Goal: Transaction & Acquisition: Purchase product/service

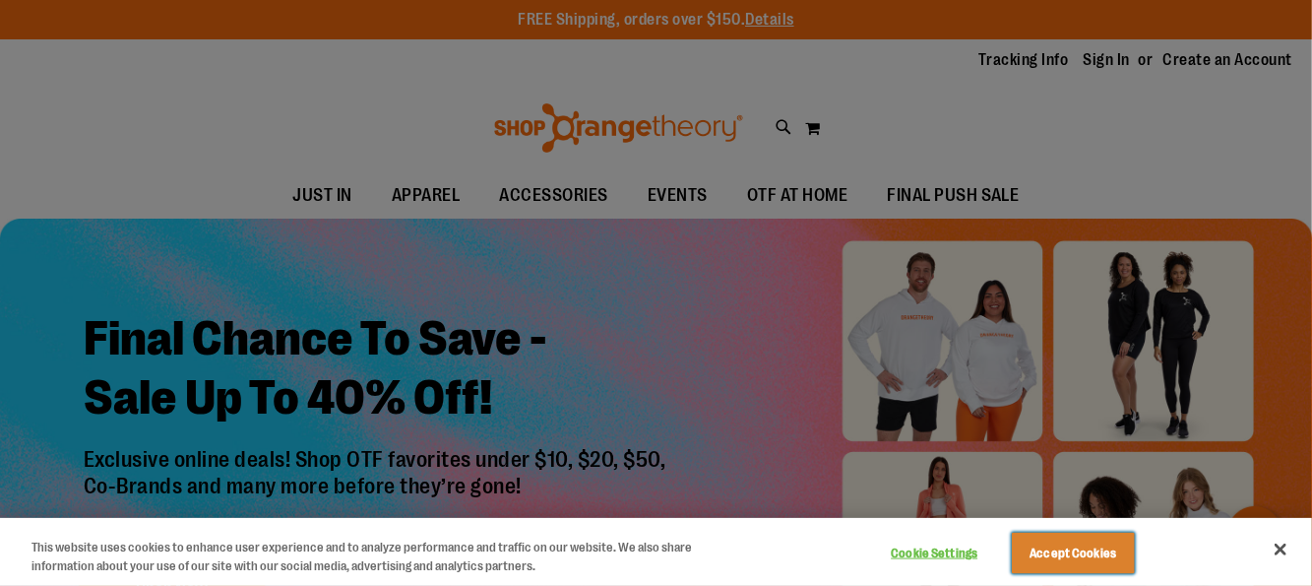
click at [1076, 550] on button "Accept Cookies" at bounding box center [1073, 553] width 123 height 41
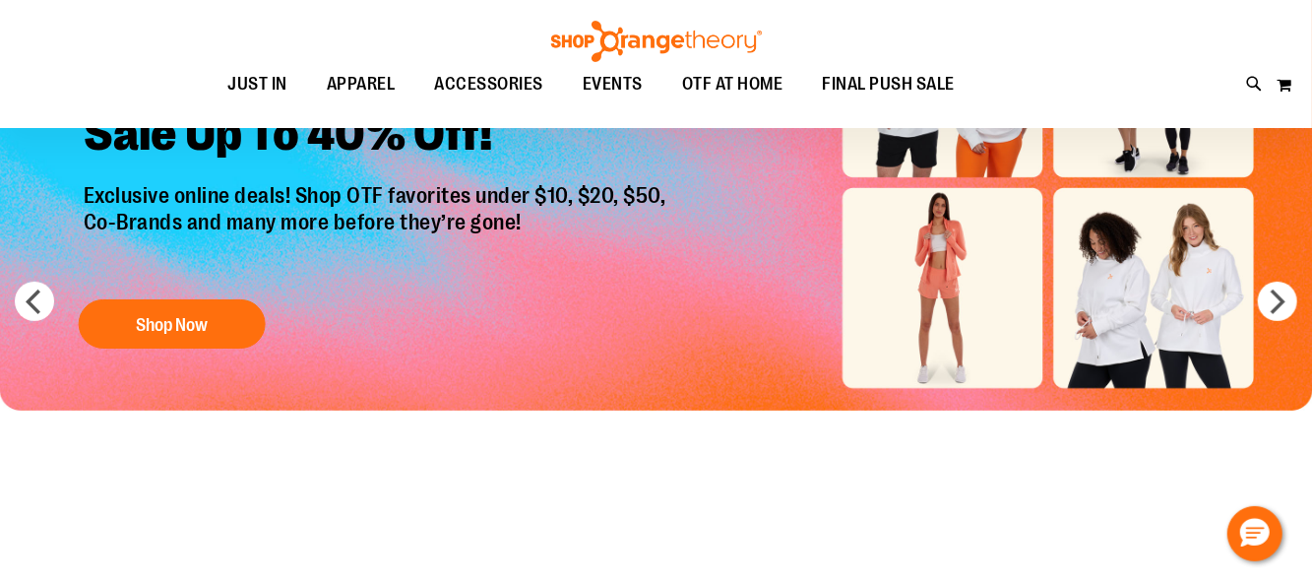
scroll to position [294, 0]
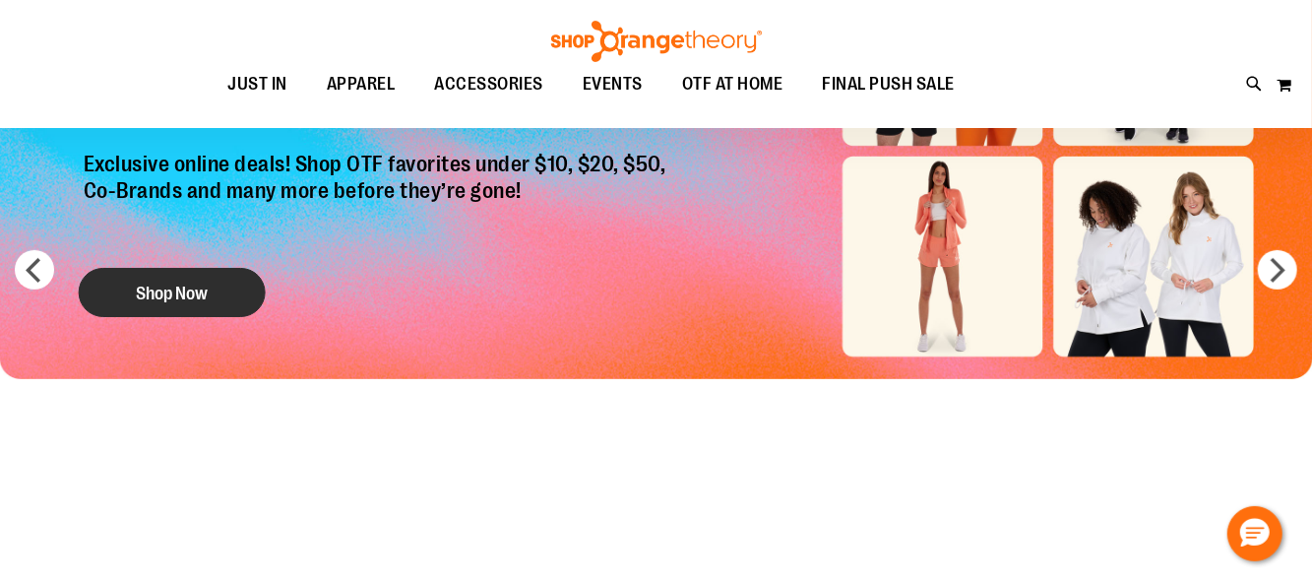
click at [194, 286] on button "Shop Now" at bounding box center [172, 292] width 187 height 49
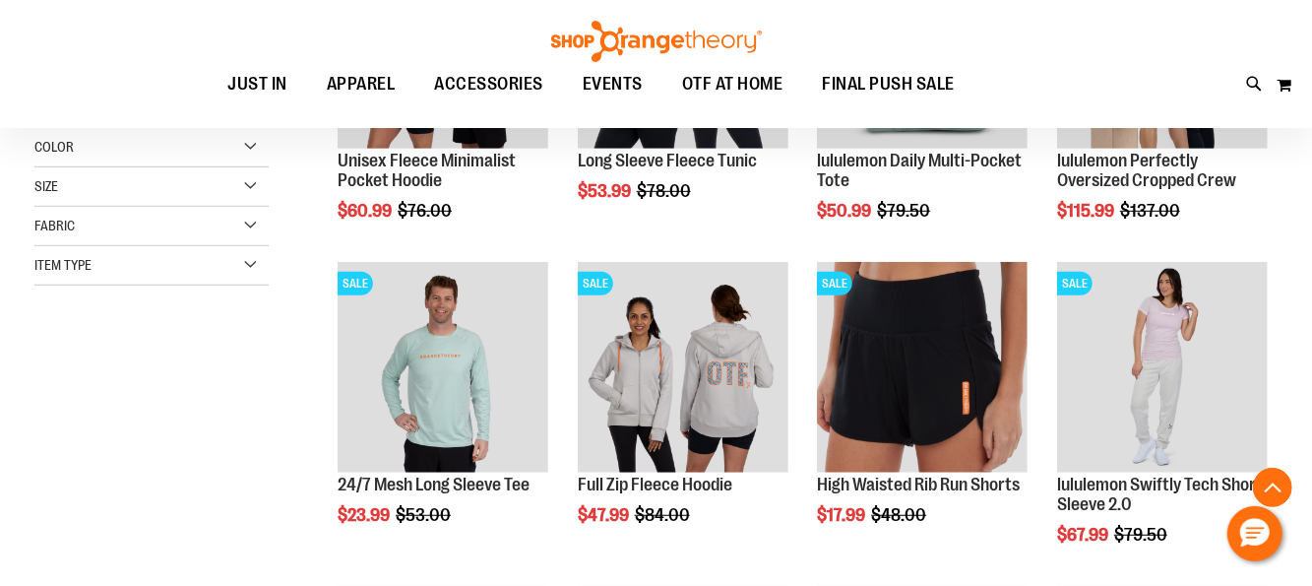
scroll to position [491, 0]
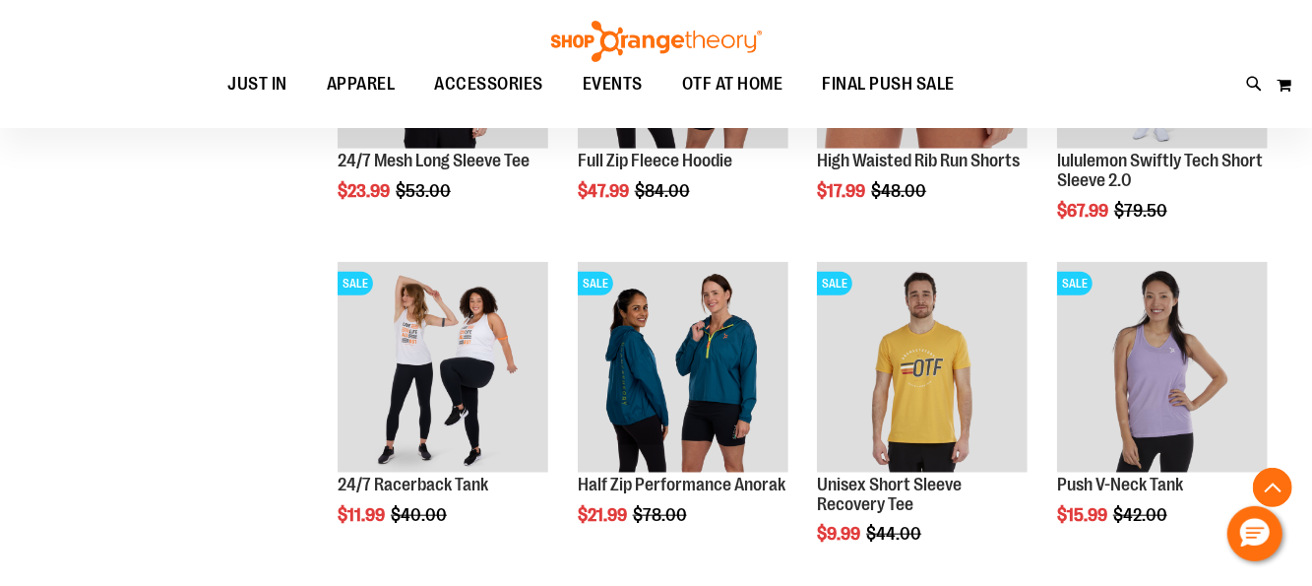
scroll to position [28, 0]
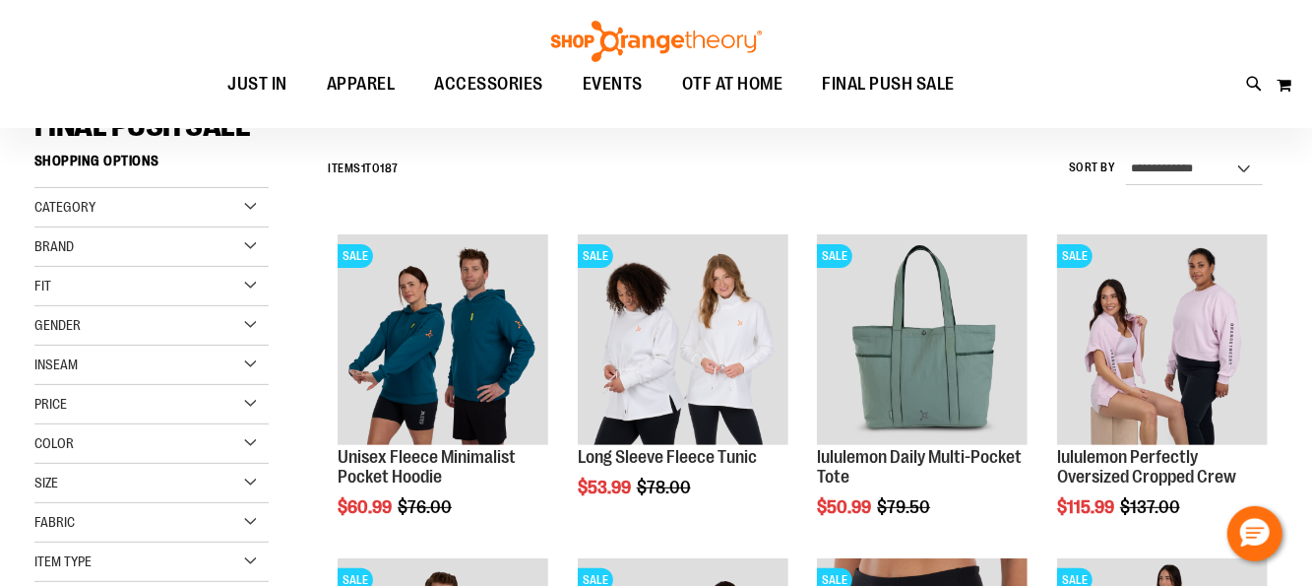
scroll to position [196, 0]
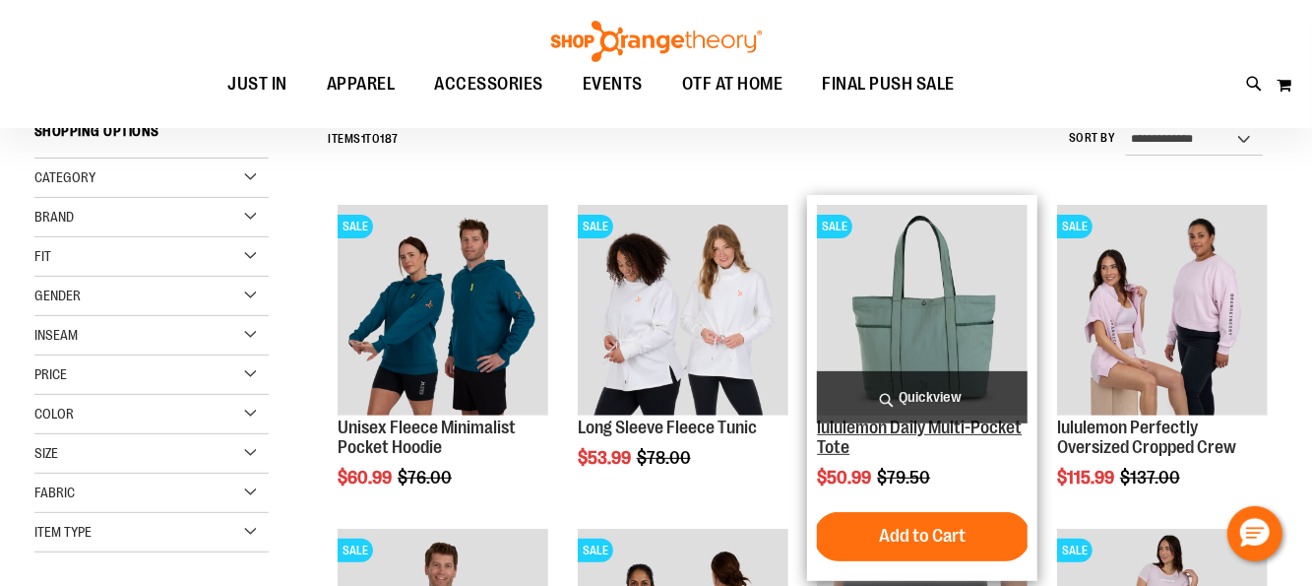
click at [891, 437] on link "lululemon Daily Multi-Pocket Tote" at bounding box center [919, 436] width 205 height 39
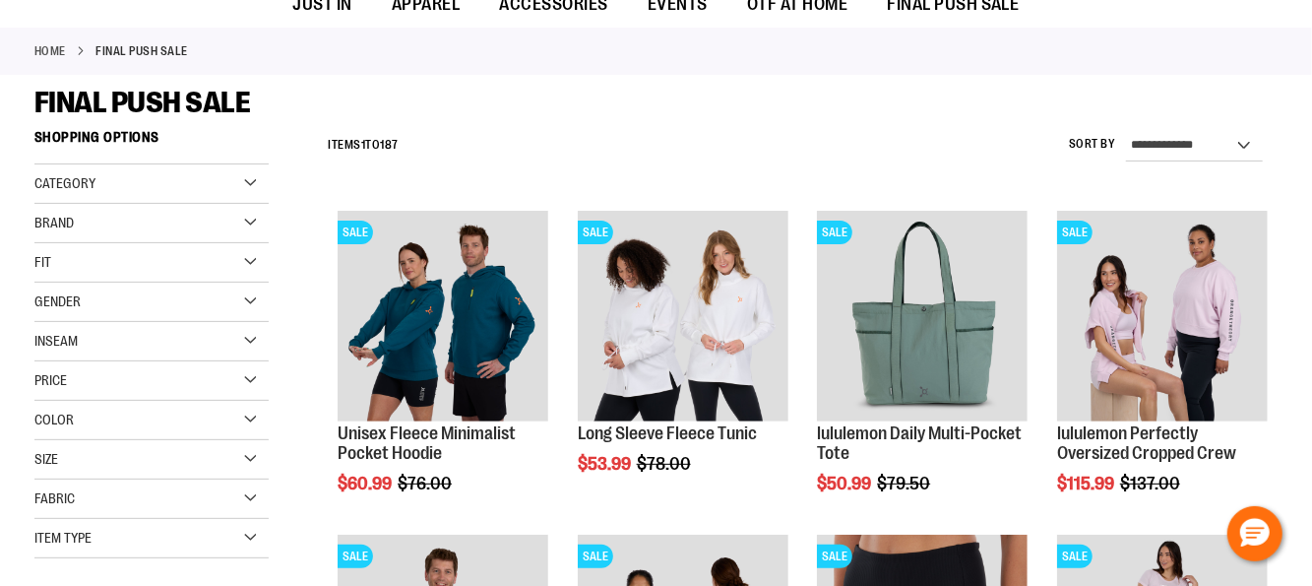
scroll to position [195, 0]
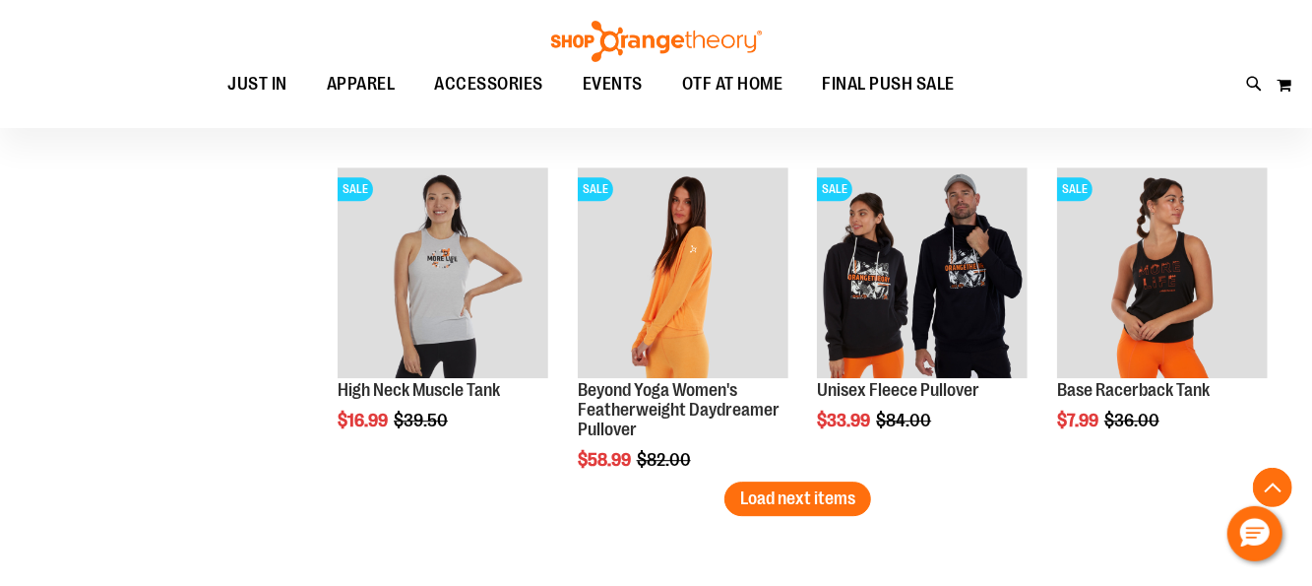
scroll to position [2853, 0]
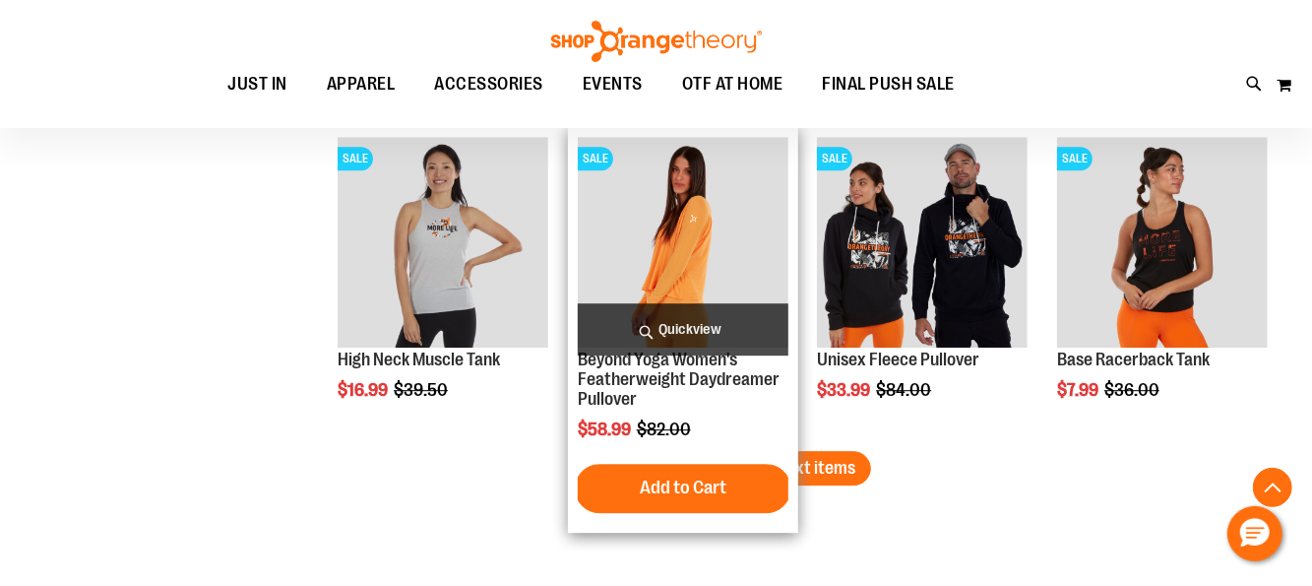
click at [795, 447] on div "SALE Beyond Yoga Women's Featherweight Daydreamer Pullover $58.99 Regular Price…" at bounding box center [683, 329] width 230 height 405
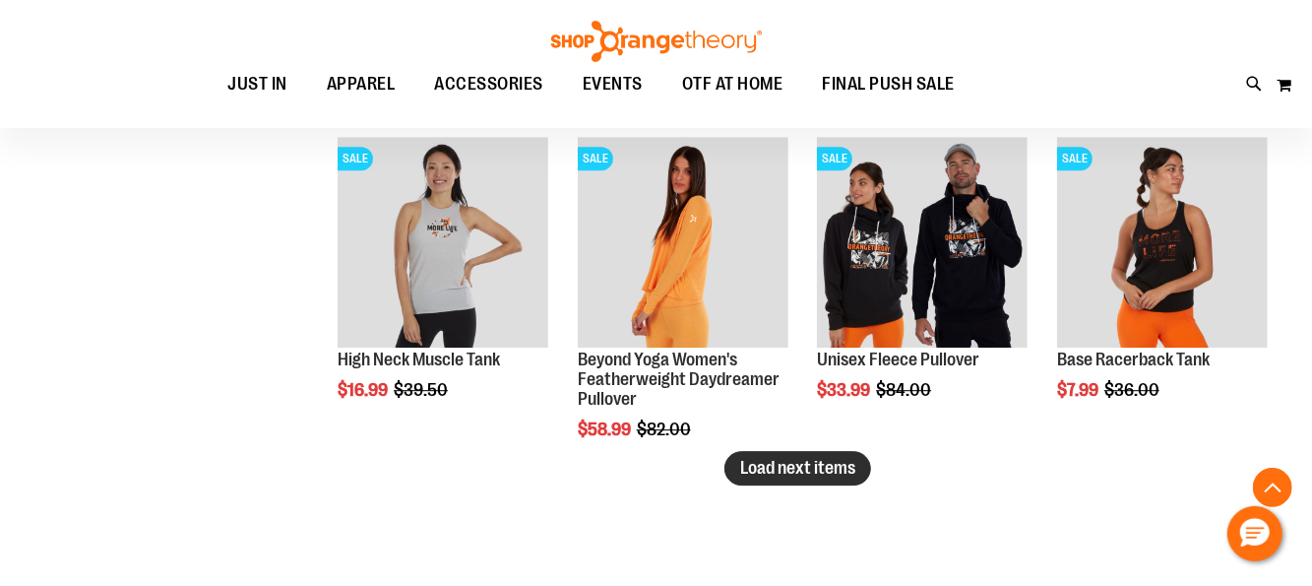
click at [774, 464] on span "Load next items" at bounding box center [797, 468] width 115 height 20
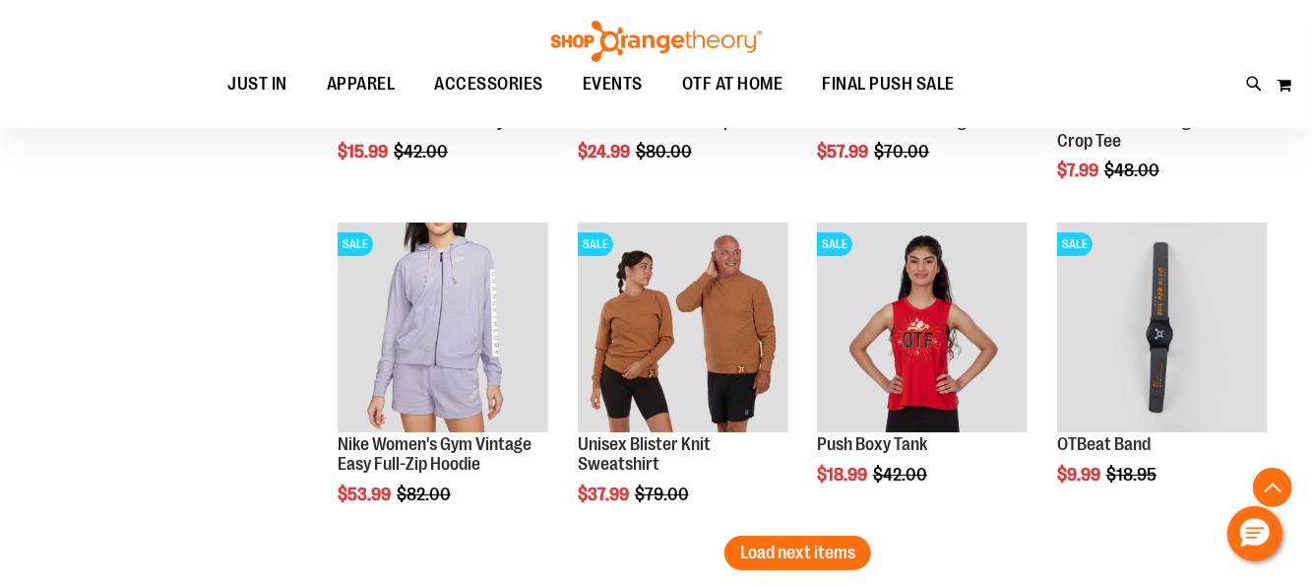
scroll to position [3838, 0]
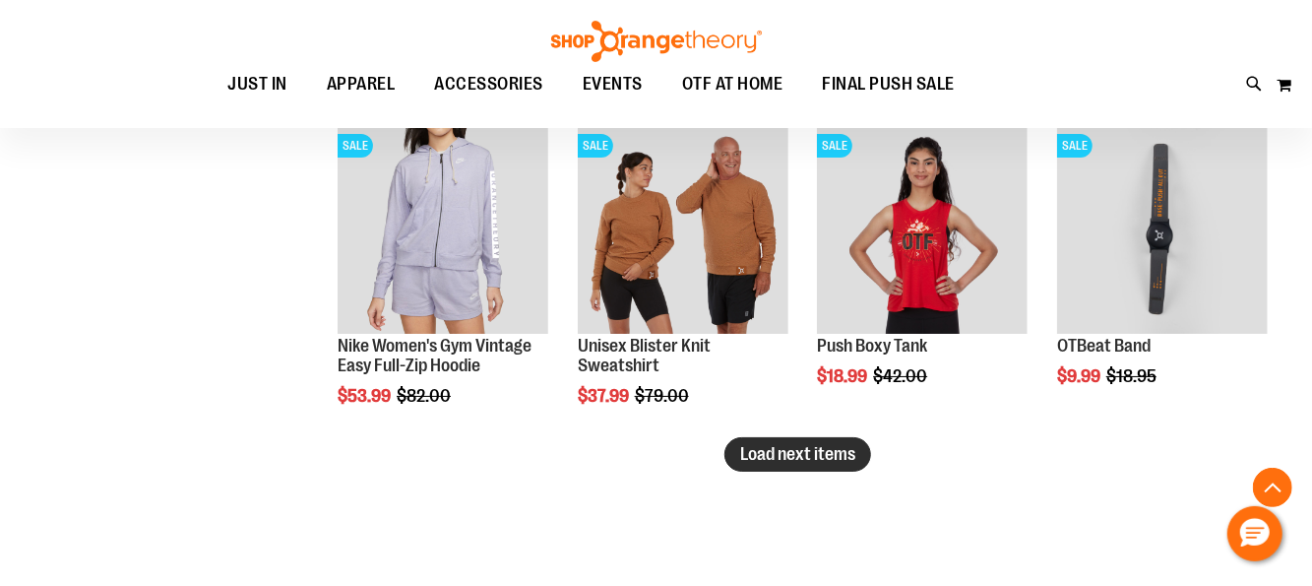
click at [817, 449] on span "Load next items" at bounding box center [797, 454] width 115 height 20
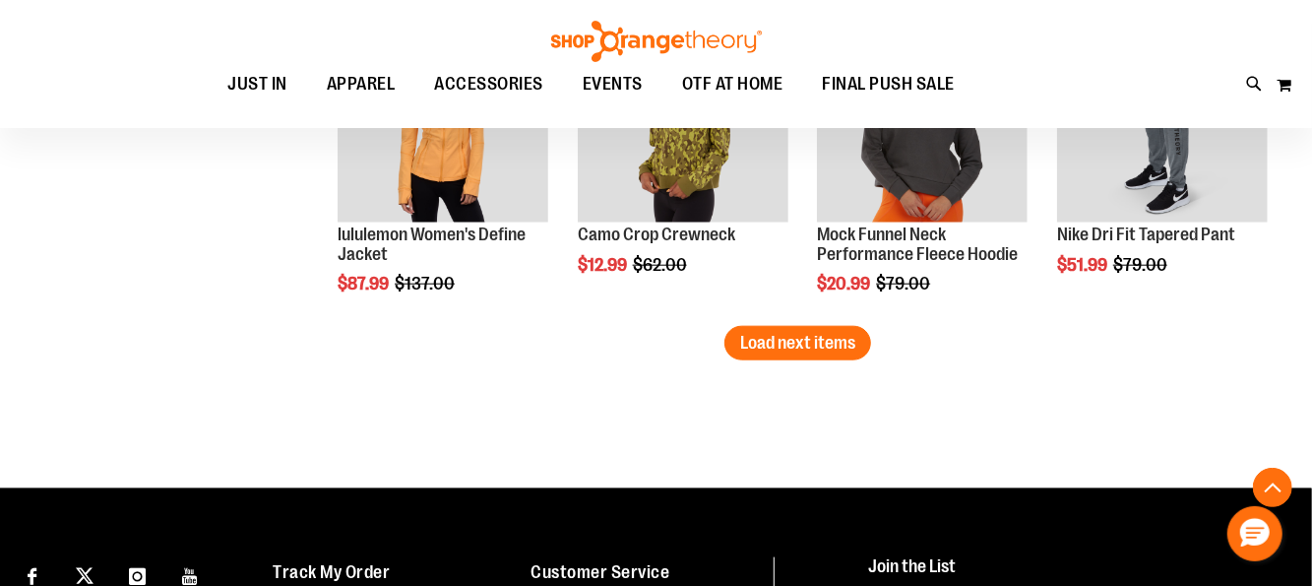
scroll to position [5020, 0]
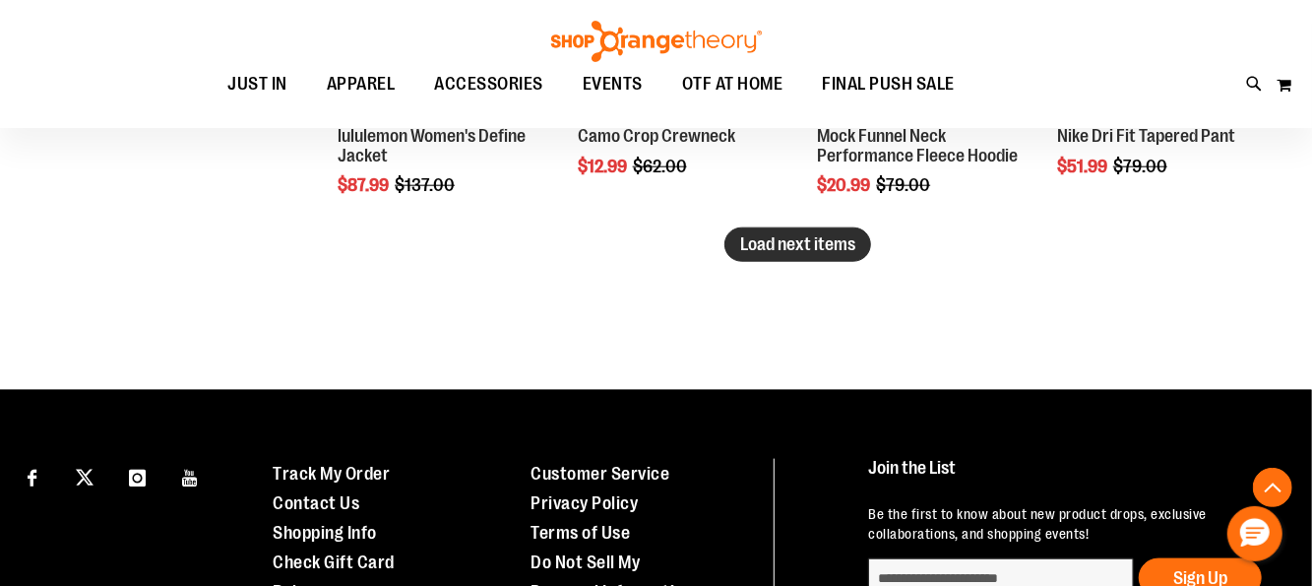
click at [757, 235] on span "Load next items" at bounding box center [797, 244] width 115 height 20
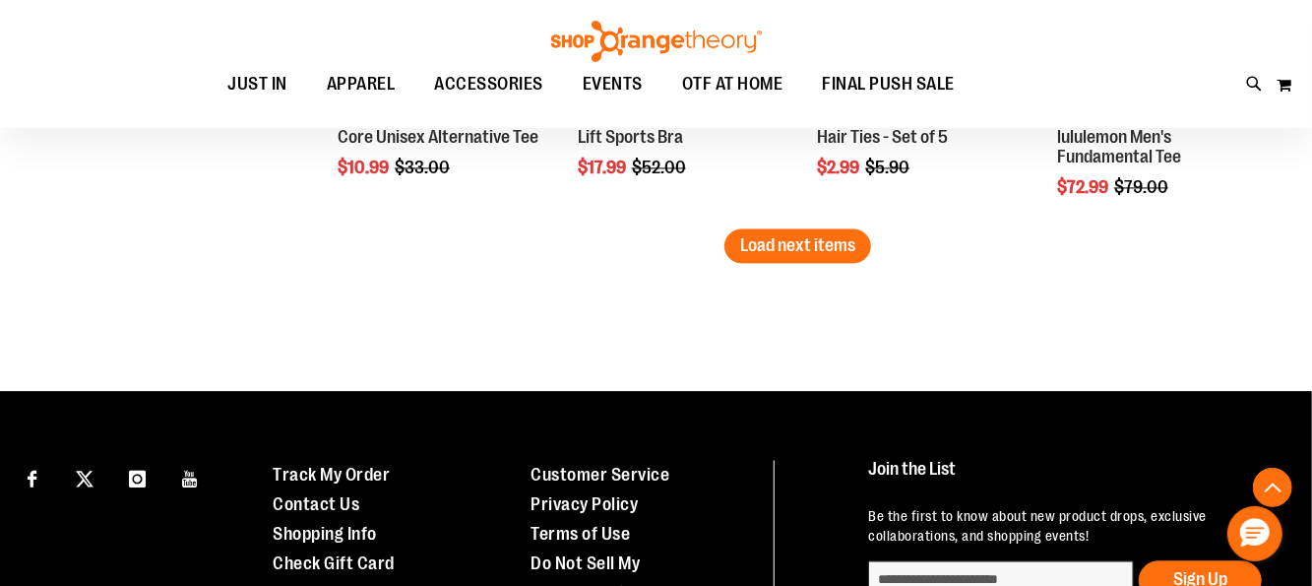
scroll to position [6004, 0]
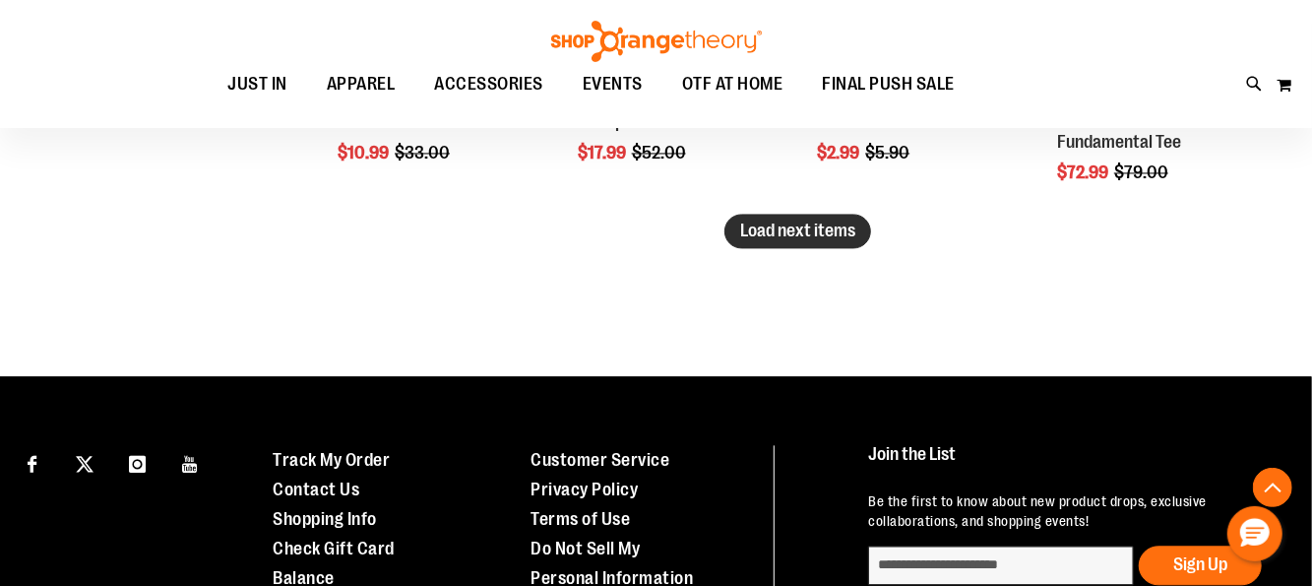
click at [855, 232] on span "Load next items" at bounding box center [797, 231] width 115 height 20
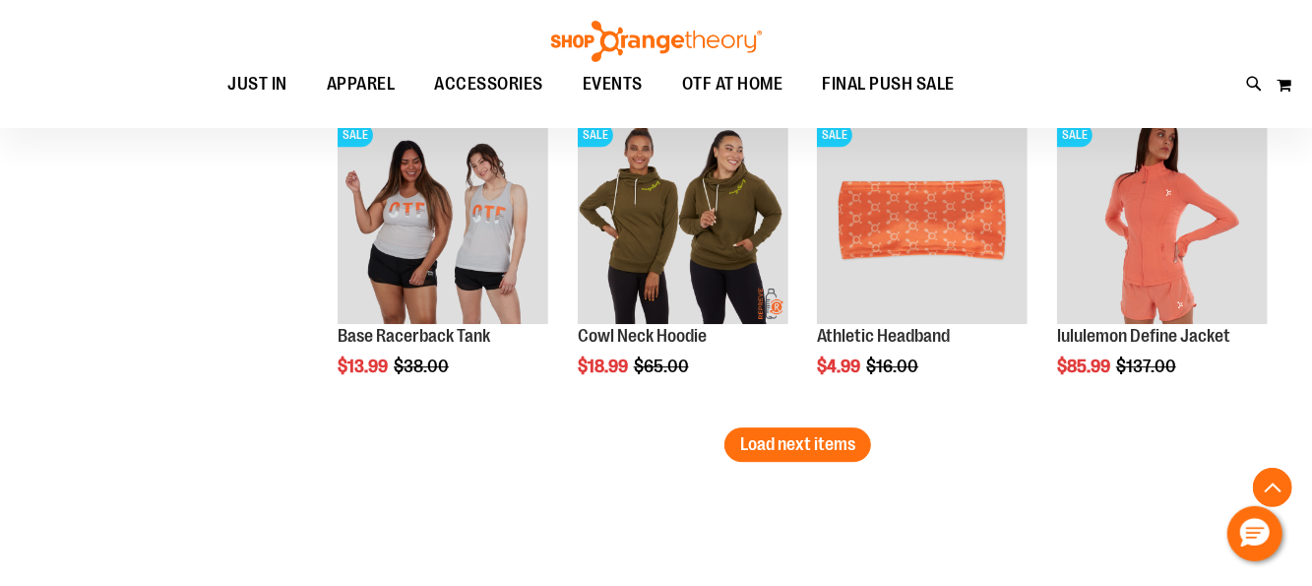
scroll to position [6792, 0]
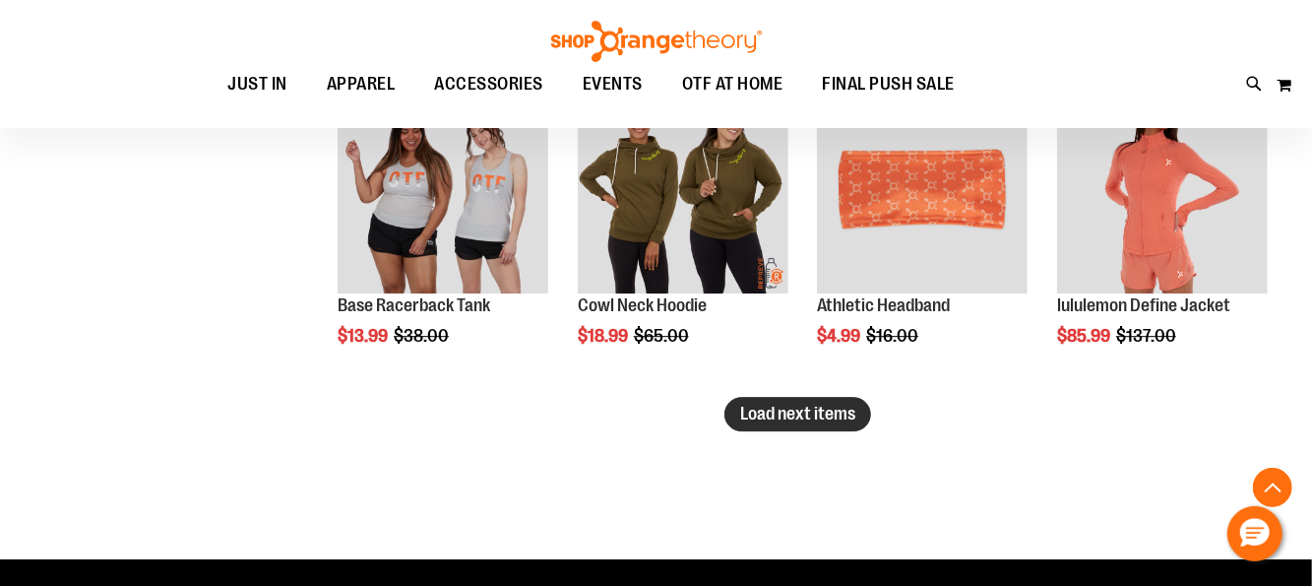
click at [779, 417] on span "Load next items" at bounding box center [797, 414] width 115 height 20
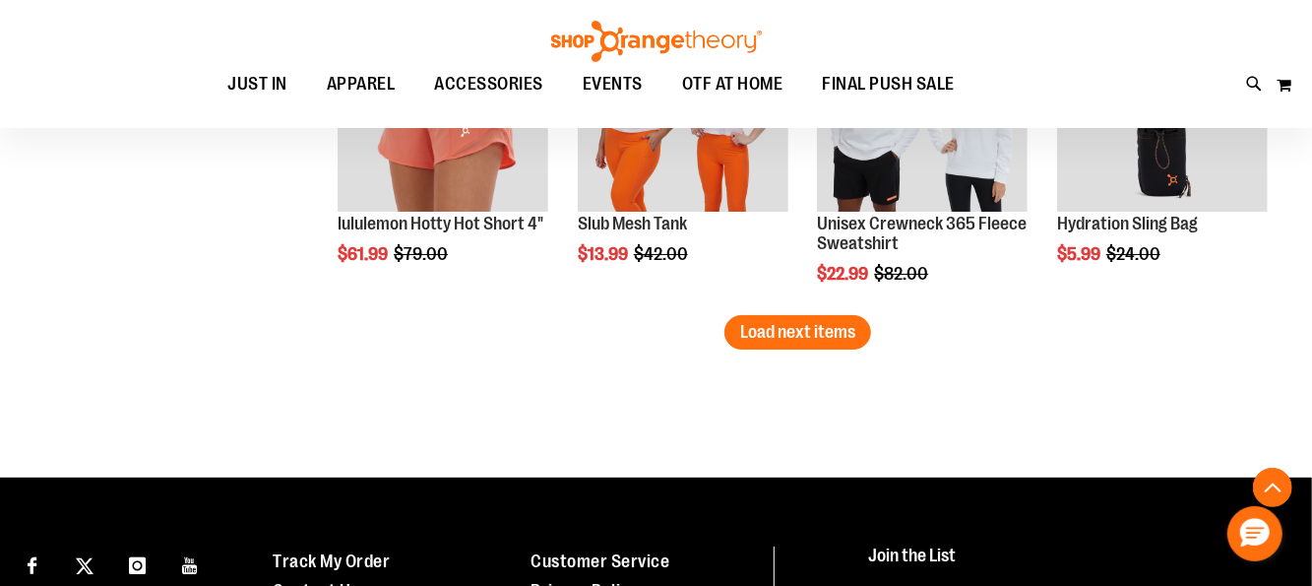
scroll to position [7875, 0]
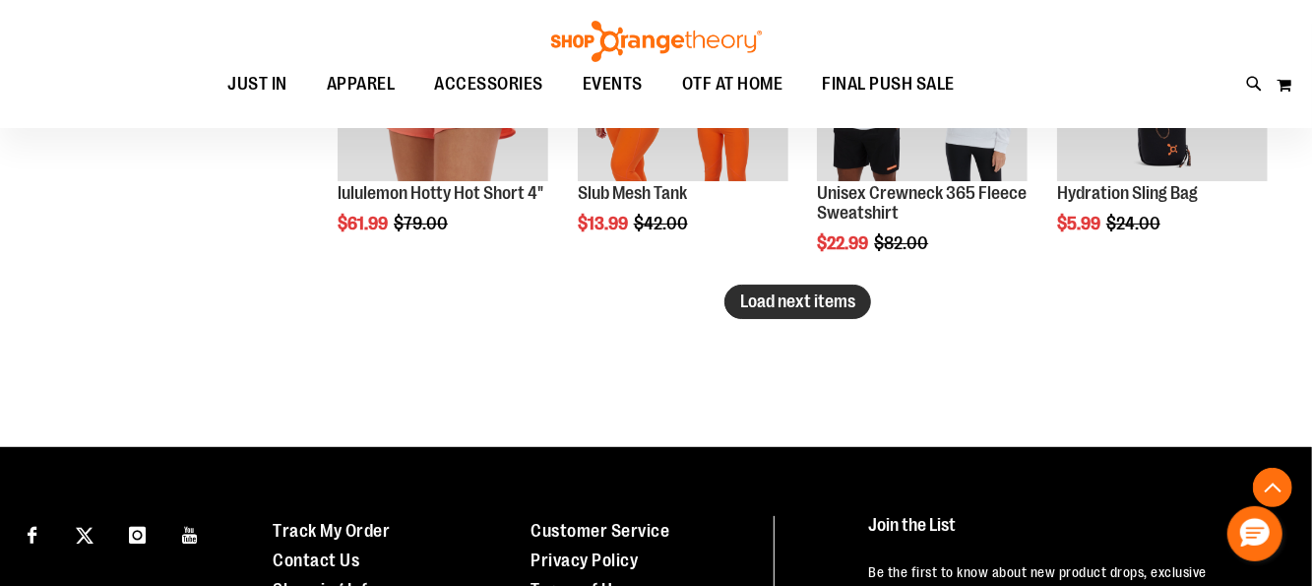
click at [816, 306] on span "Load next items" at bounding box center [797, 301] width 115 height 20
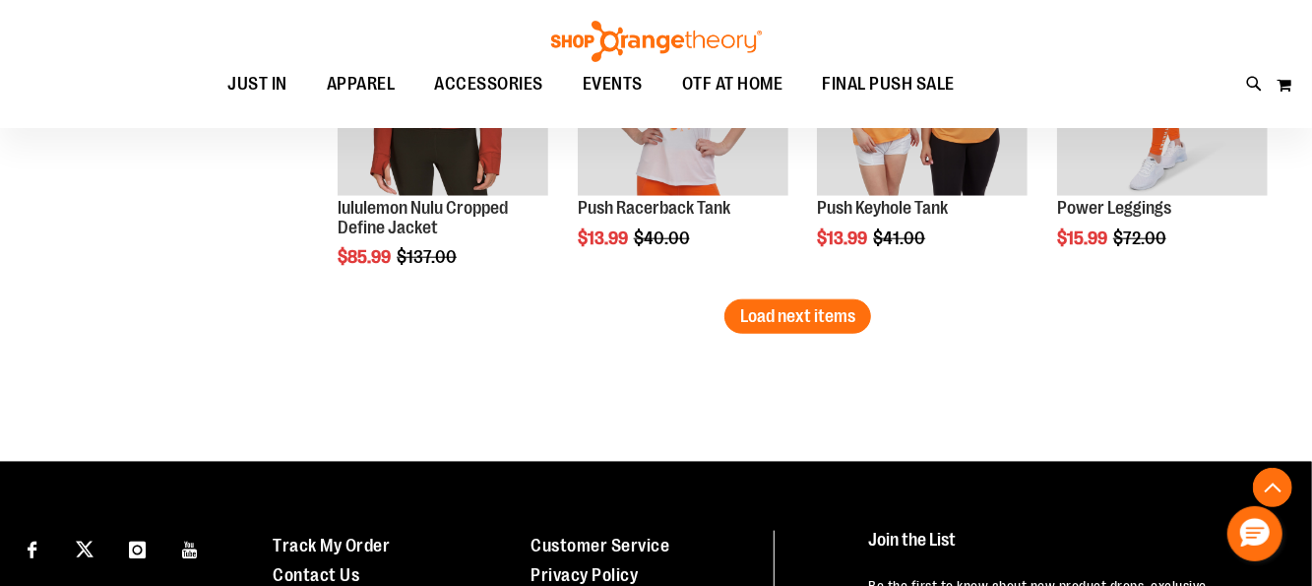
scroll to position [8859, 0]
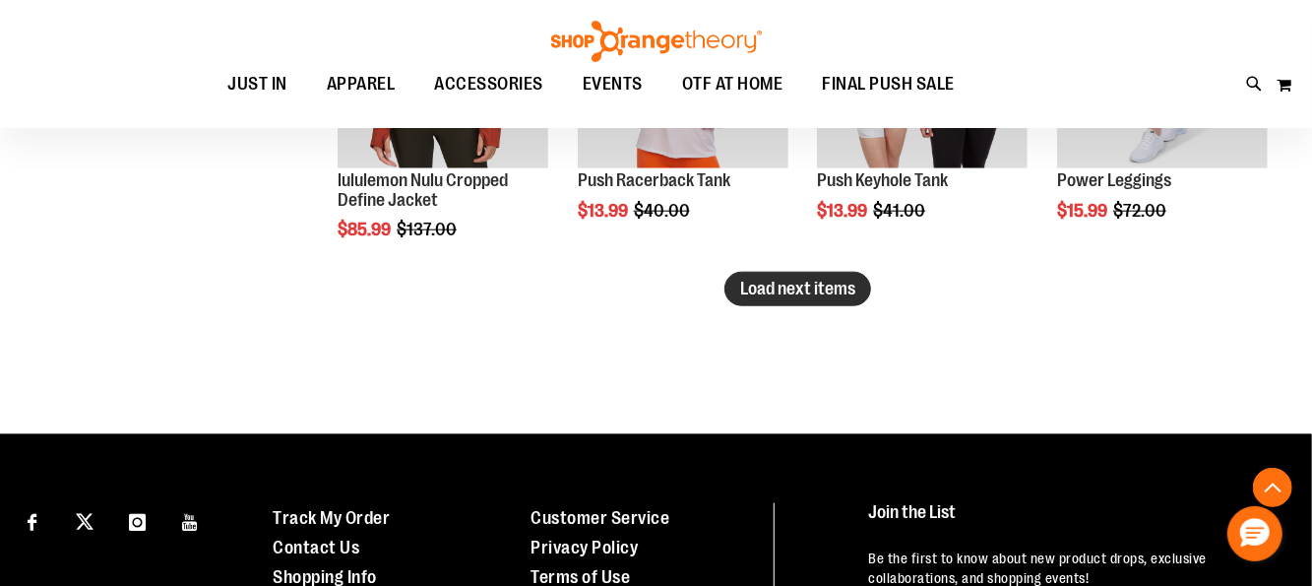
click at [761, 299] on button "Load next items" at bounding box center [798, 289] width 147 height 34
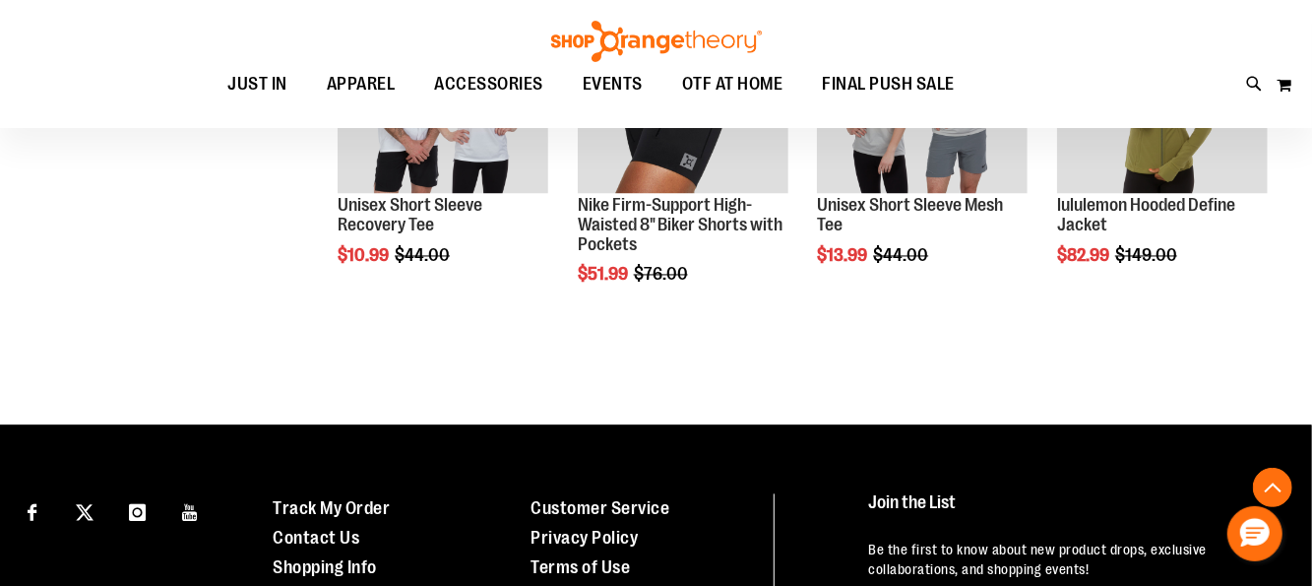
scroll to position [9844, 0]
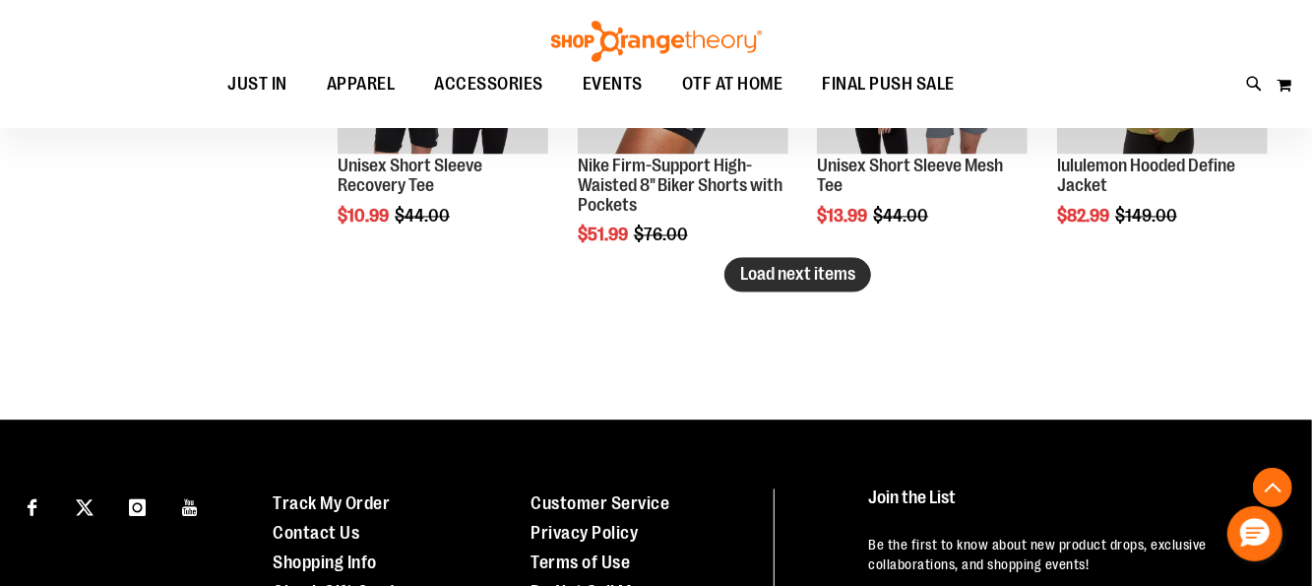
click at [814, 260] on button "Load next items" at bounding box center [798, 275] width 147 height 34
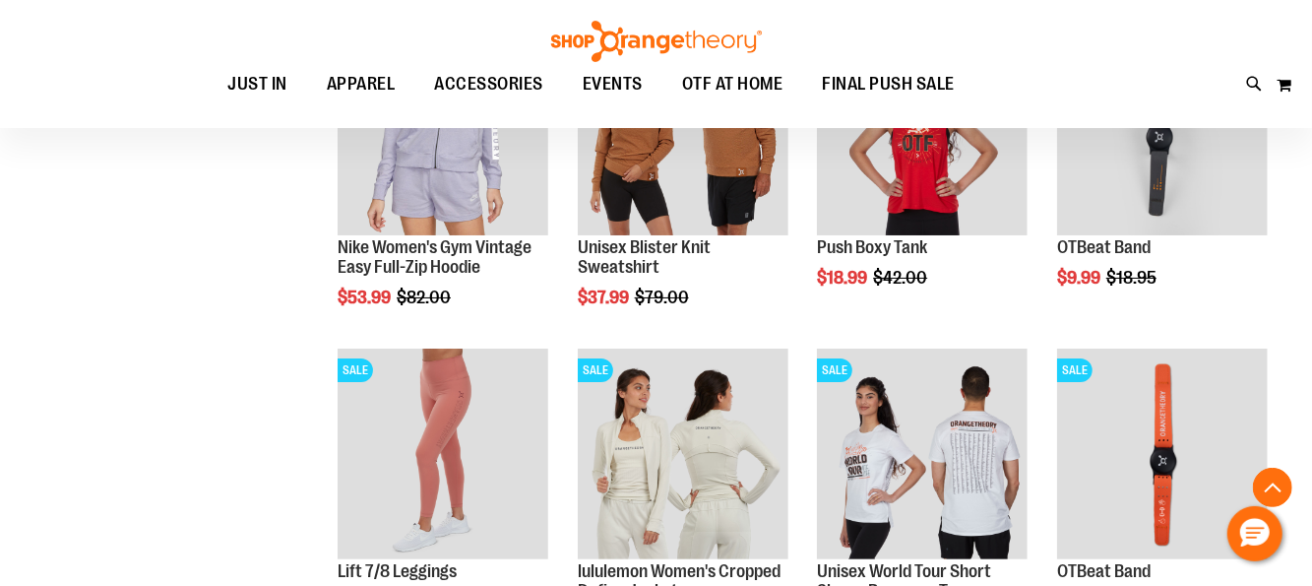
scroll to position [3247, 0]
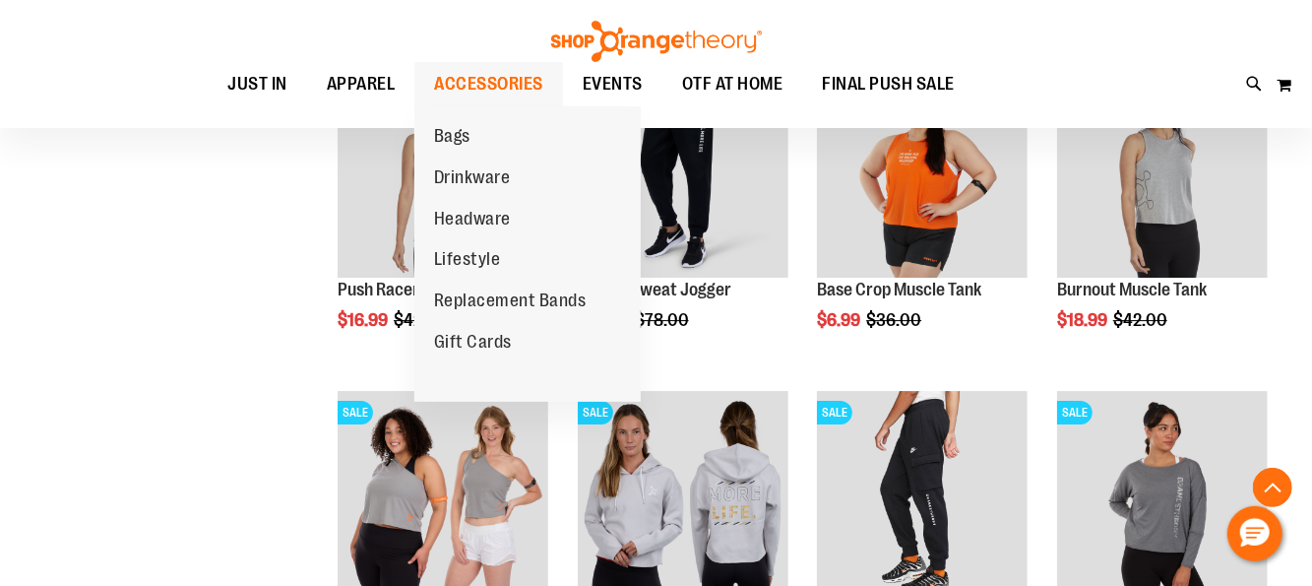
click at [512, 91] on span "ACCESSORIES" at bounding box center [488, 84] width 109 height 44
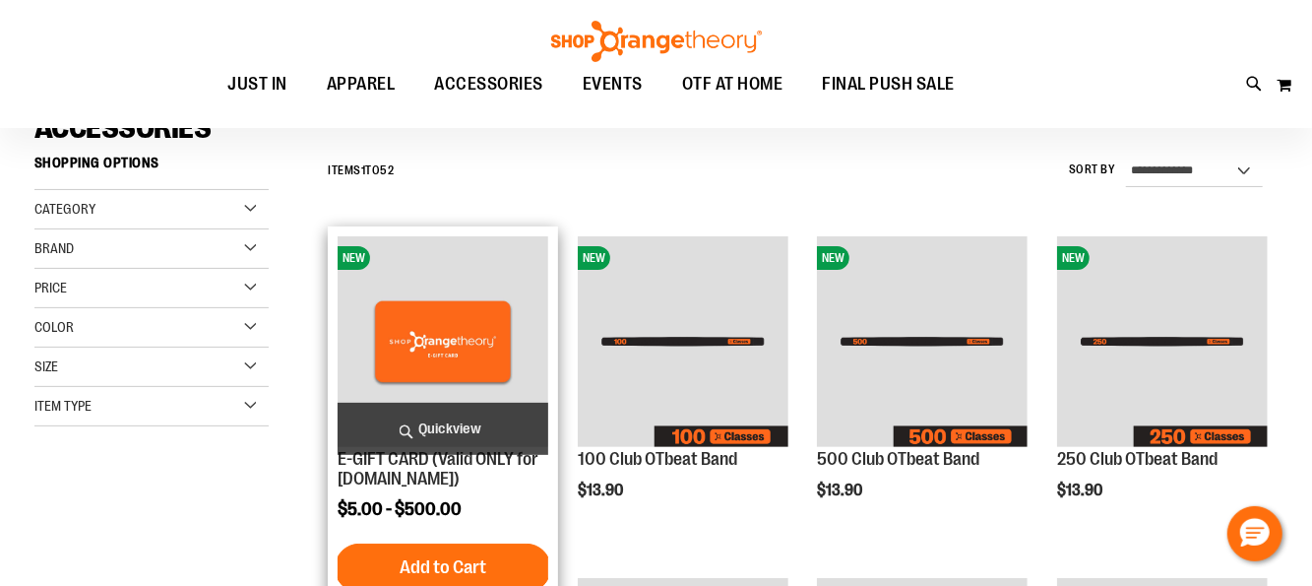
scroll to position [196, 0]
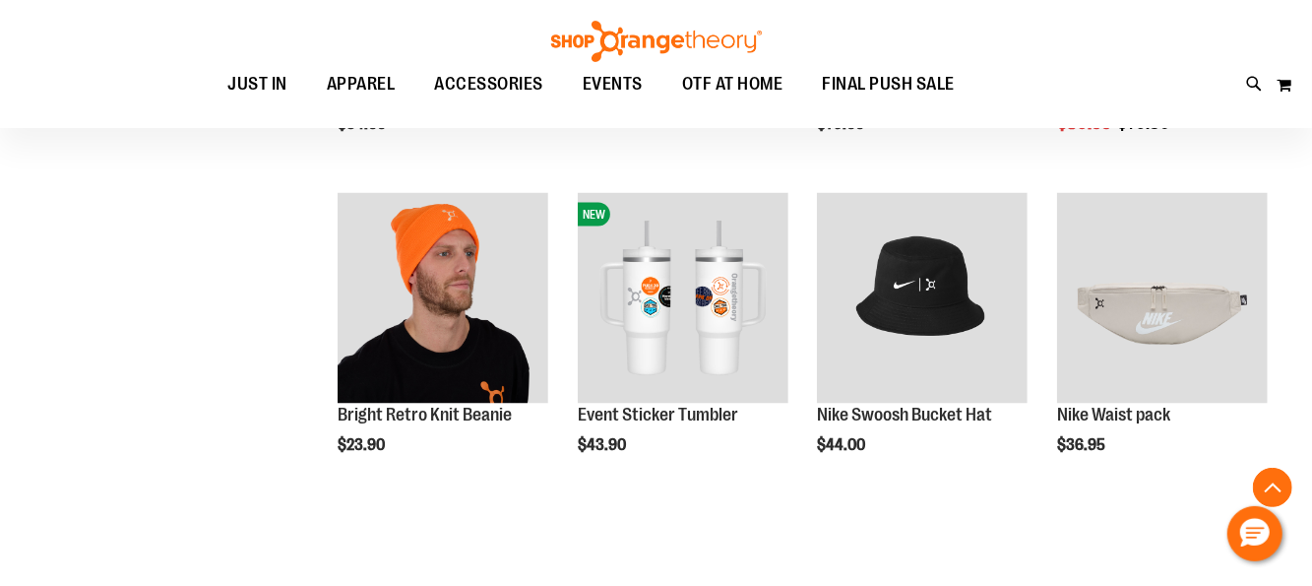
scroll to position [1673, 0]
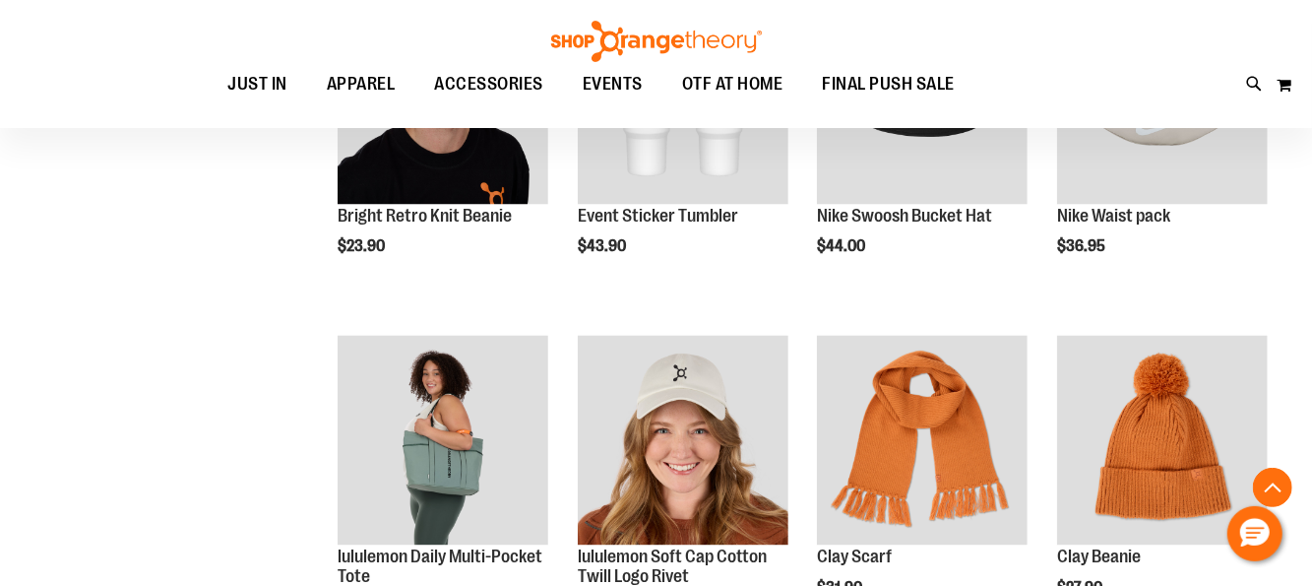
scroll to position [1673, 0]
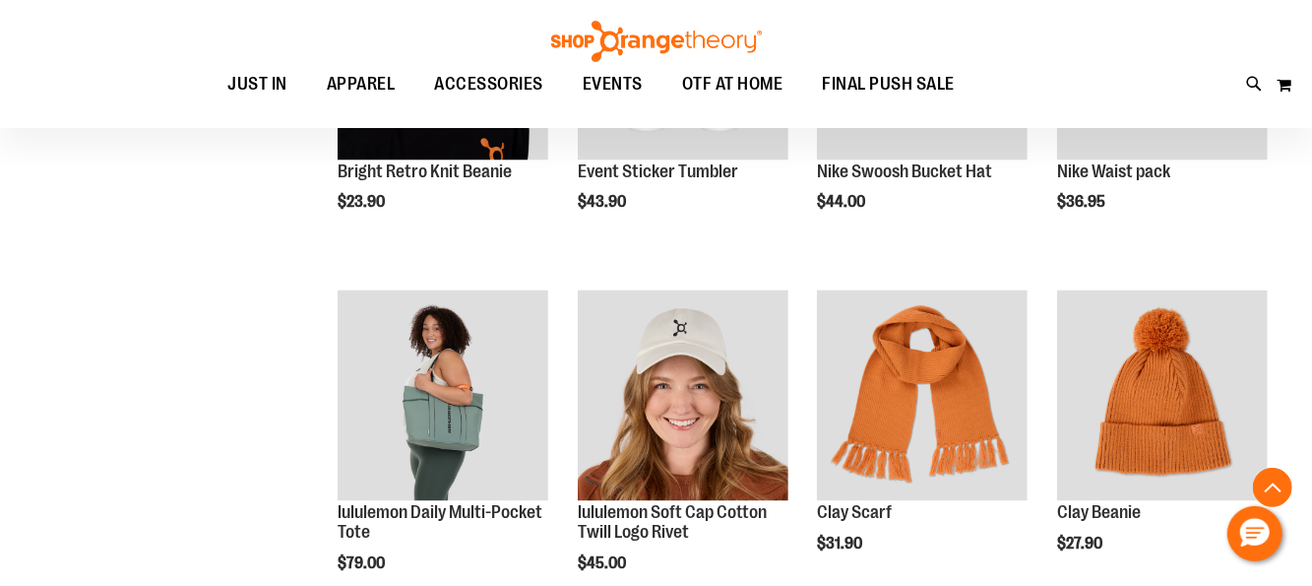
scroll to position [1870, 0]
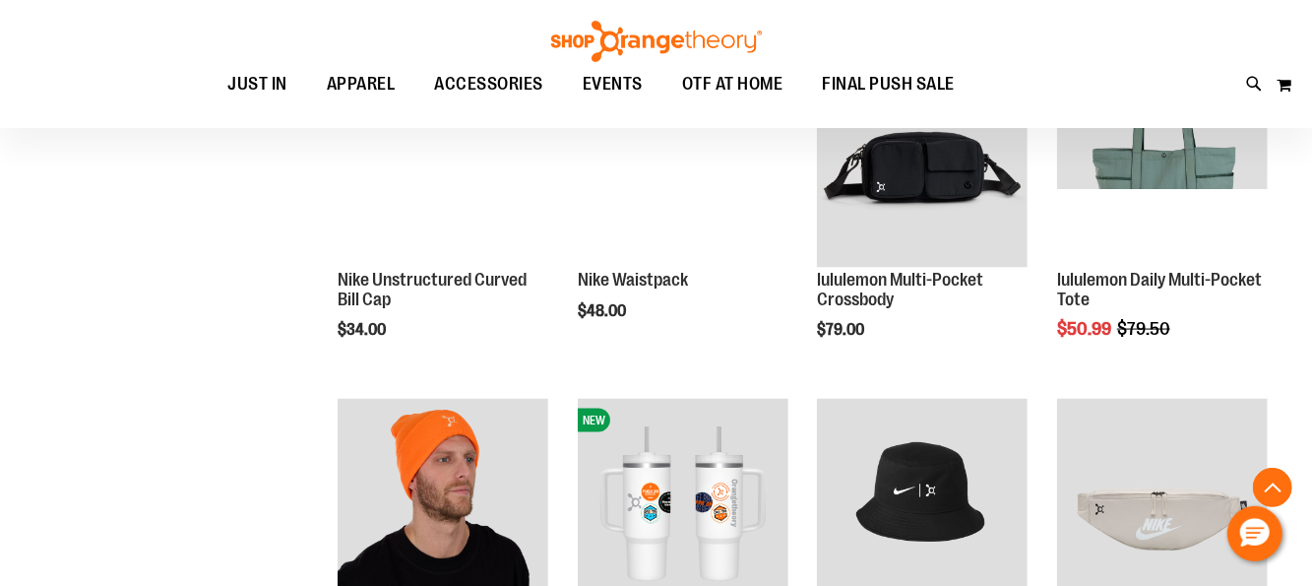
scroll to position [1181, 0]
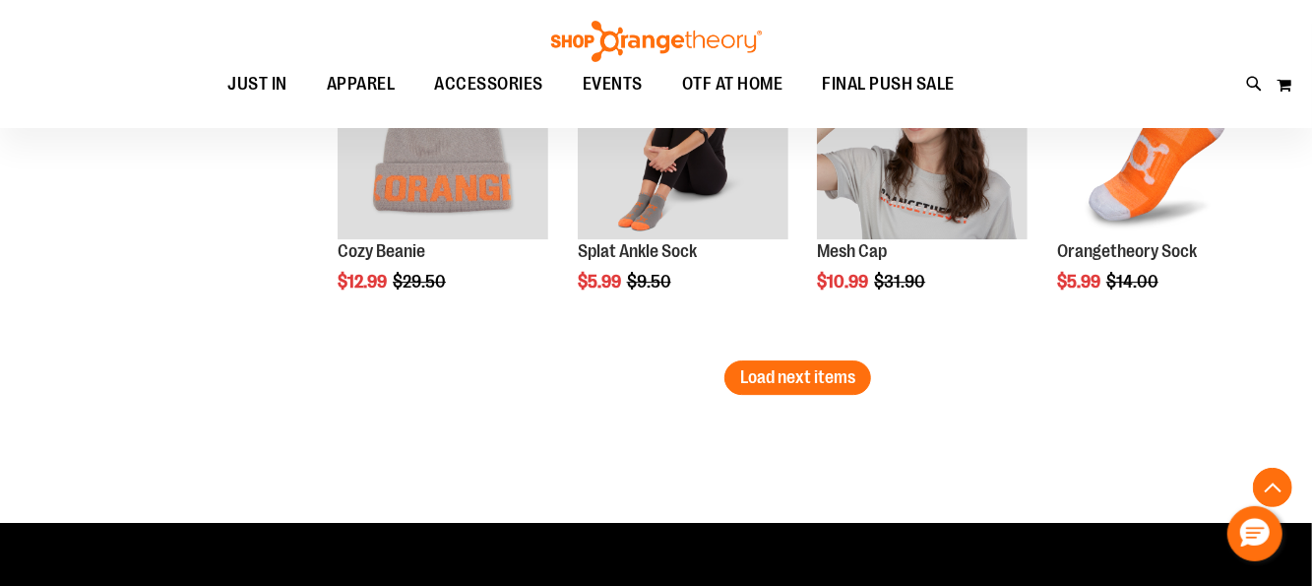
scroll to position [3150, 0]
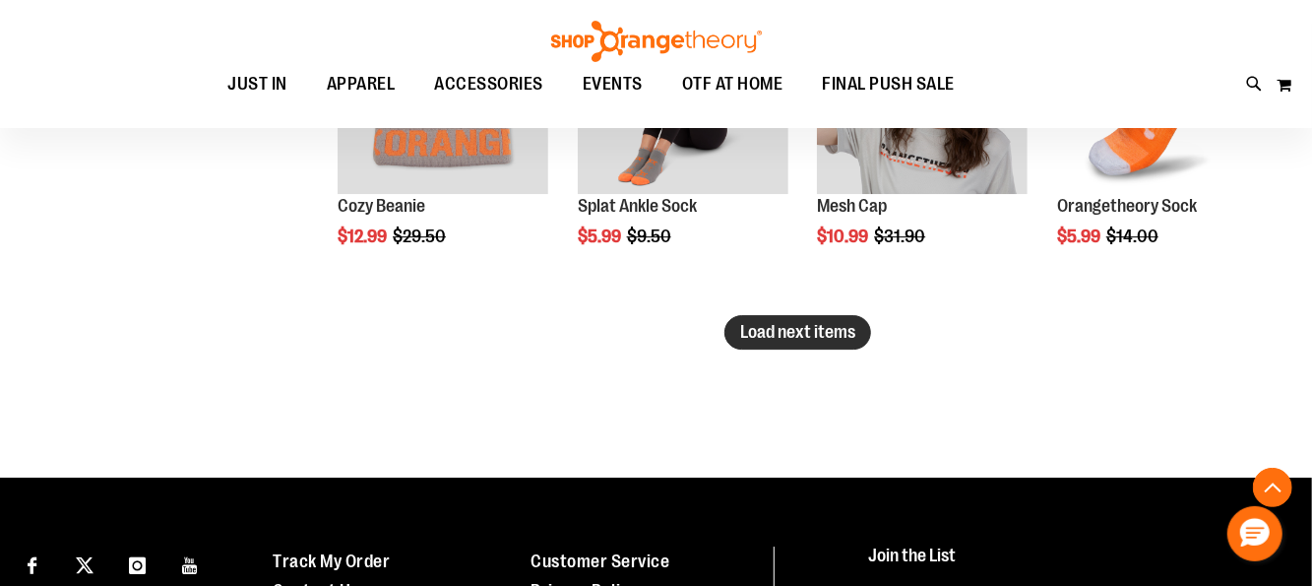
click at [790, 334] on span "Load next items" at bounding box center [797, 332] width 115 height 20
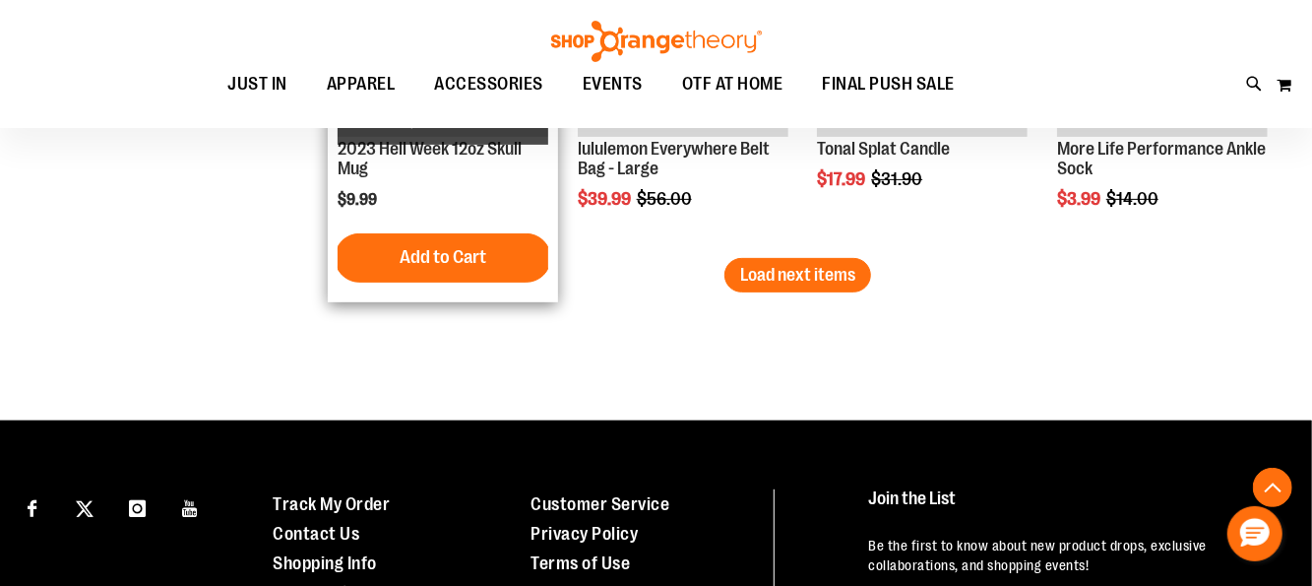
scroll to position [4233, 0]
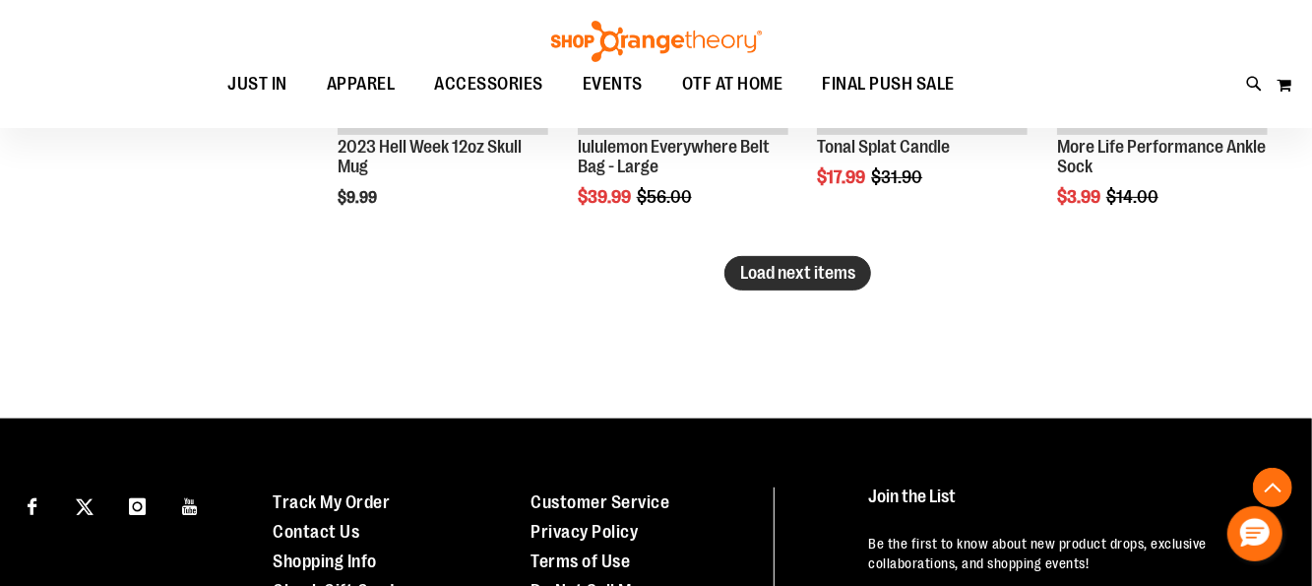
click at [799, 273] on span "Load next items" at bounding box center [797, 273] width 115 height 20
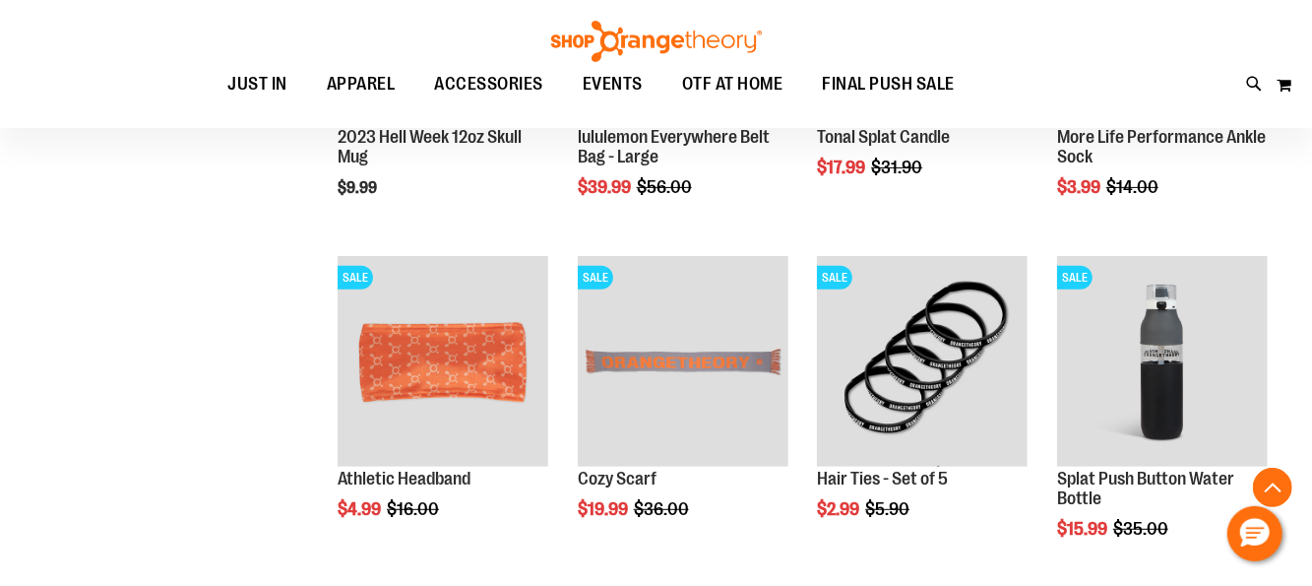
scroll to position [4233, 0]
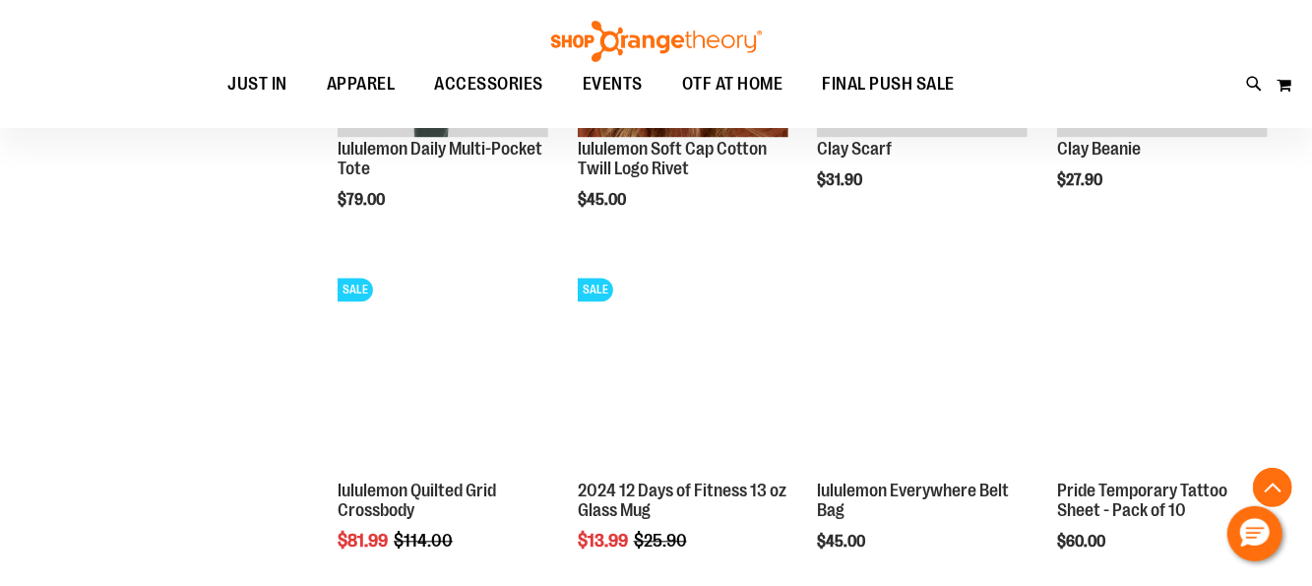
scroll to position [2165, 0]
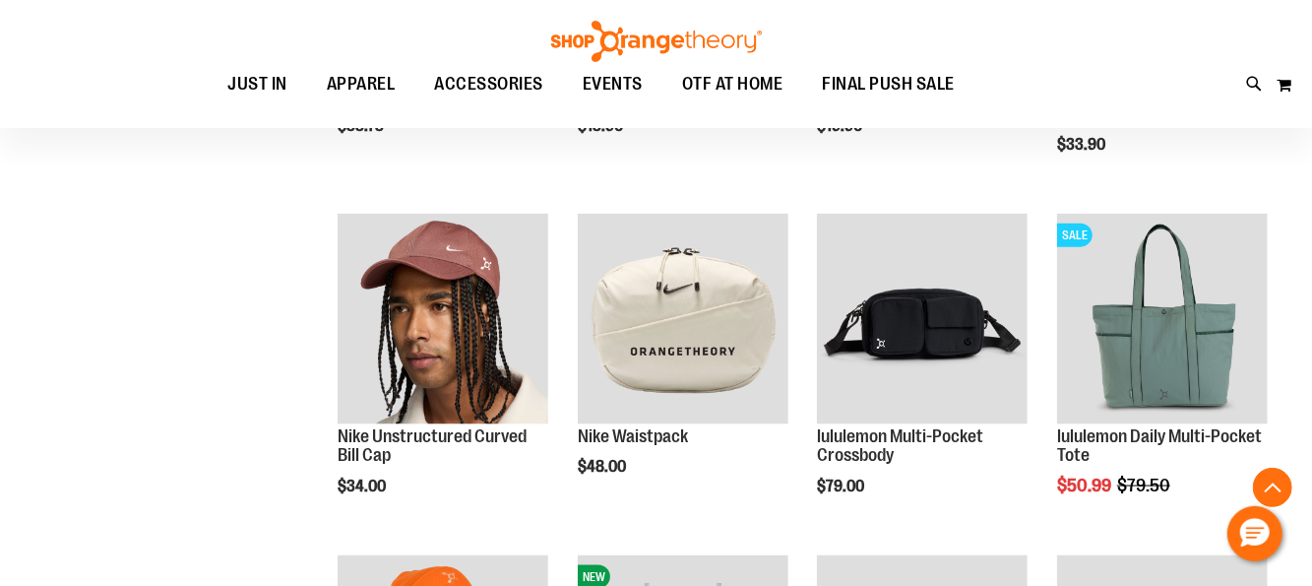
scroll to position [1181, 0]
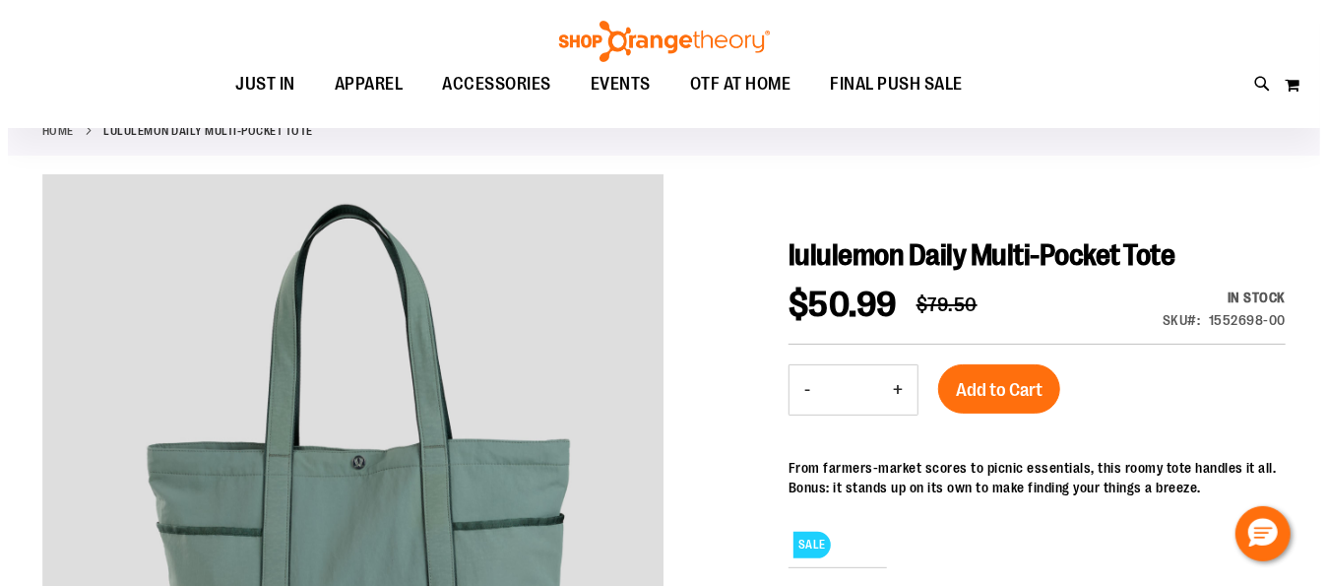
scroll to position [66, 0]
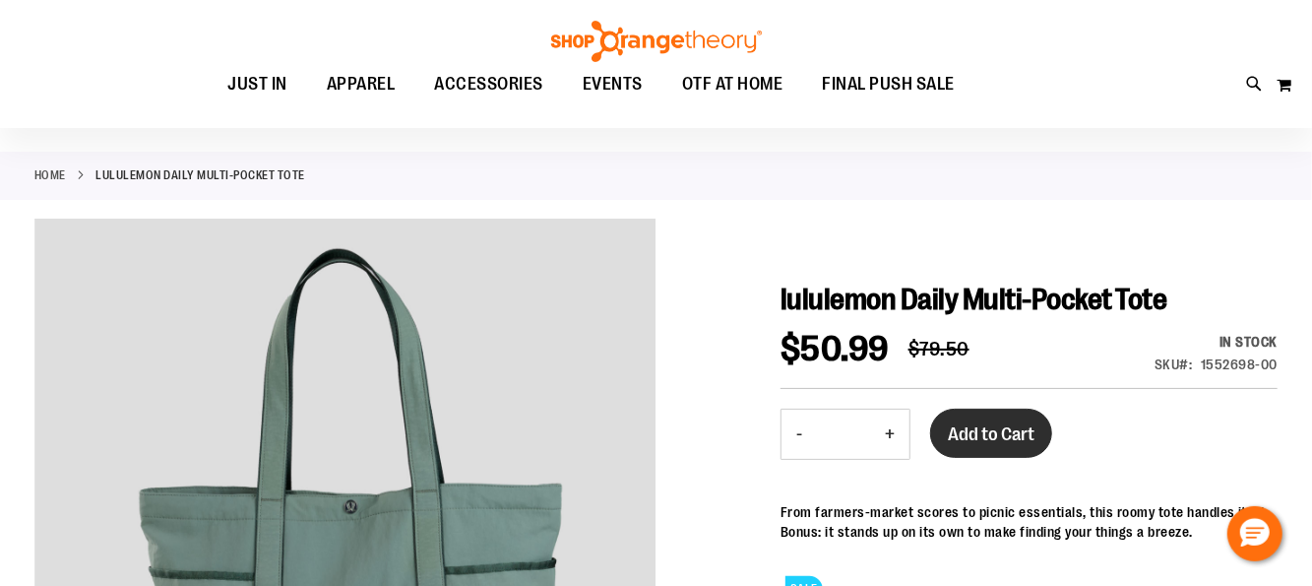
click at [985, 426] on span "Add to Cart" at bounding box center [991, 434] width 87 height 22
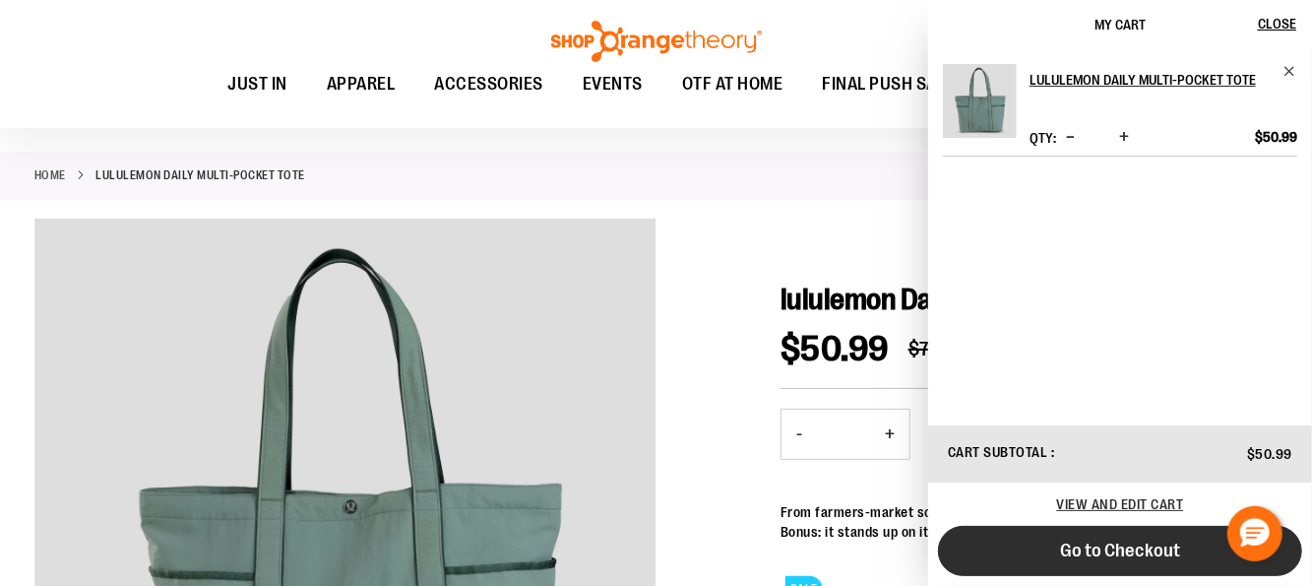
click at [1103, 552] on span "Go to Checkout" at bounding box center [1120, 551] width 120 height 22
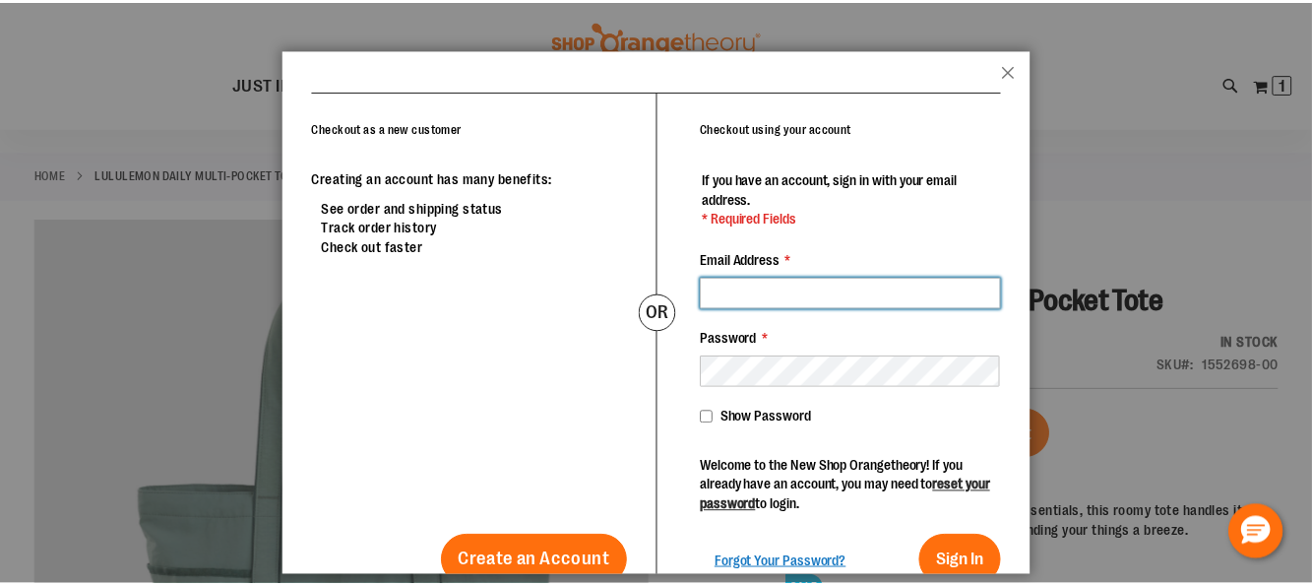
scroll to position [36, 0]
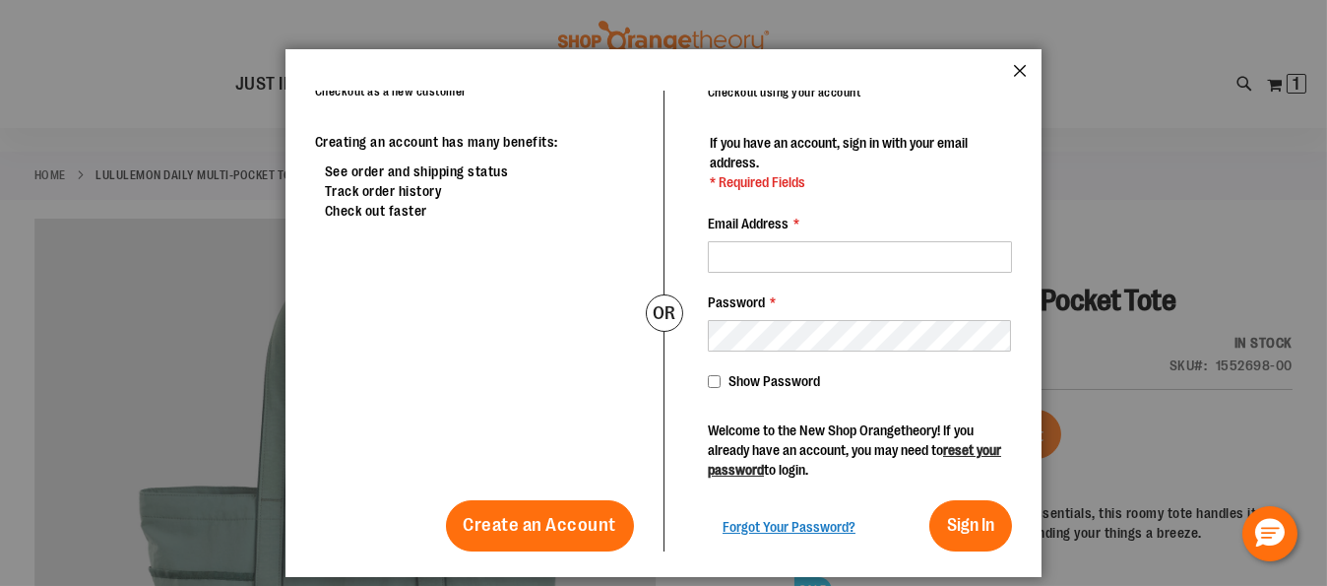
click at [1016, 70] on button "Close" at bounding box center [1020, 77] width 14 height 26
